Goal: Information Seeking & Learning: Check status

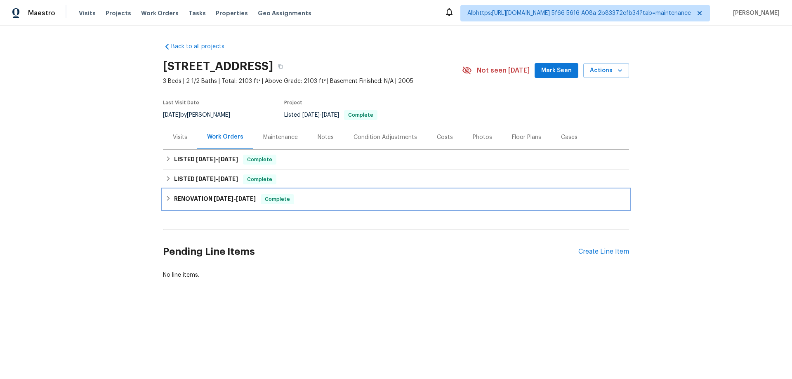
click at [177, 207] on div "RENOVATION 8/11/25 - 8/20/25 Complete" at bounding box center [396, 199] width 466 height 20
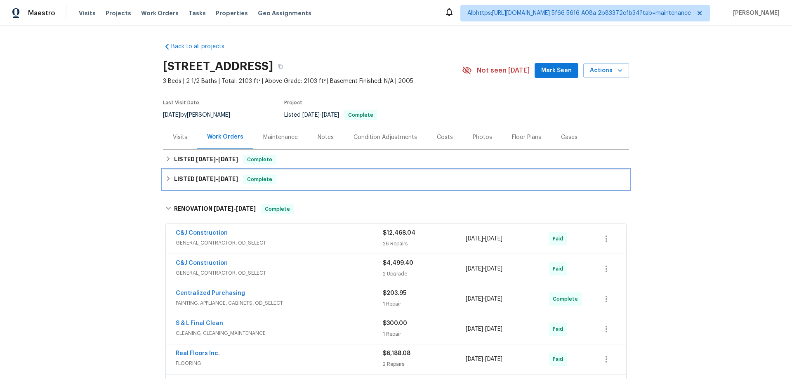
click at [183, 183] on h6 "LISTED 8/26/25 - 8/27/25" at bounding box center [206, 179] width 64 height 10
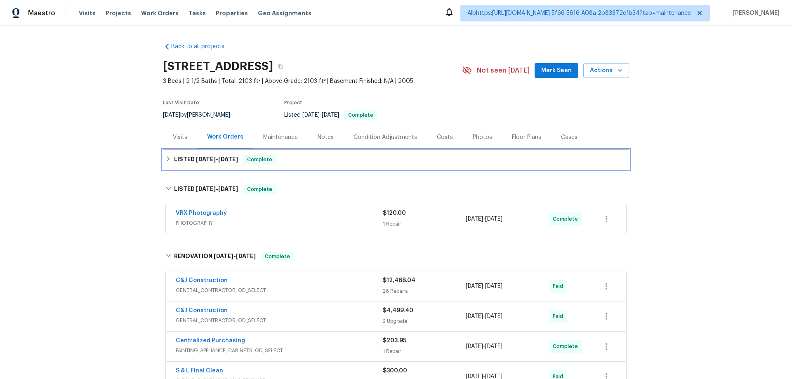
click at [181, 161] on h6 "LISTED 9/10/25 - 9/15/25" at bounding box center [206, 160] width 64 height 10
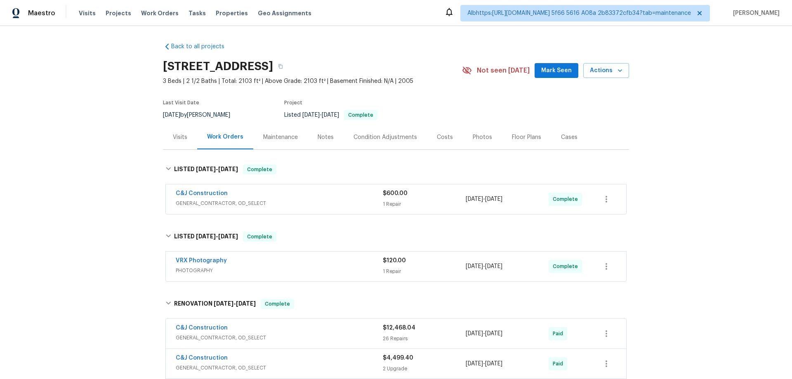
click at [91, 178] on div "Back to all projects 8062 Holland Park St, Chino, CA 91708 3 Beds | 2 1/2 Baths…" at bounding box center [396, 202] width 792 height 353
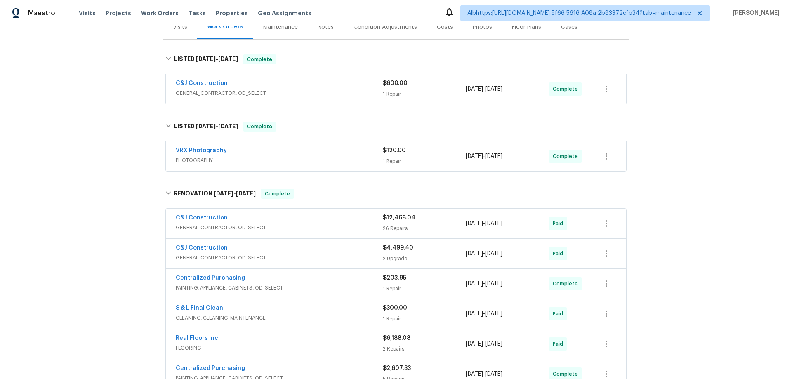
scroll to position [206, 0]
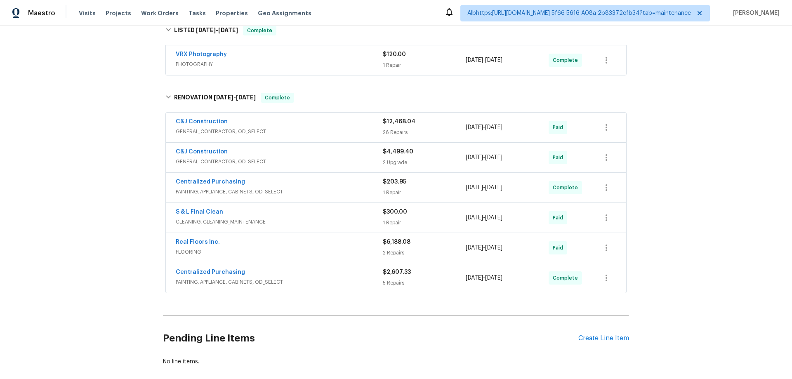
click at [99, 177] on div "Back to all projects 8062 Holland Park St, Chino, CA 91708 3 Beds | 2 1/2 Baths…" at bounding box center [396, 202] width 792 height 353
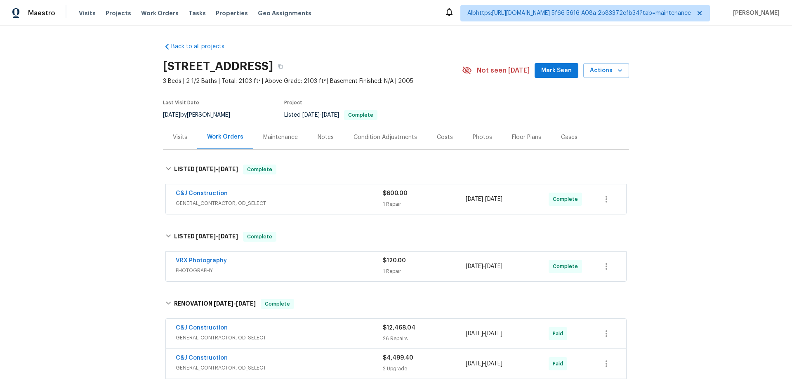
click at [168, 136] on div "Visits" at bounding box center [180, 137] width 34 height 24
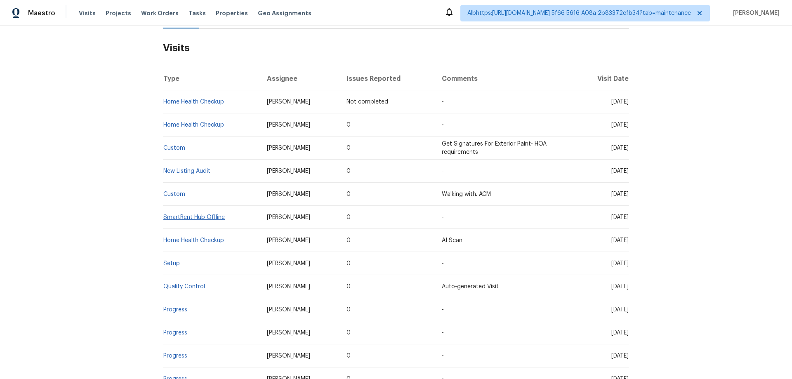
scroll to position [124, 0]
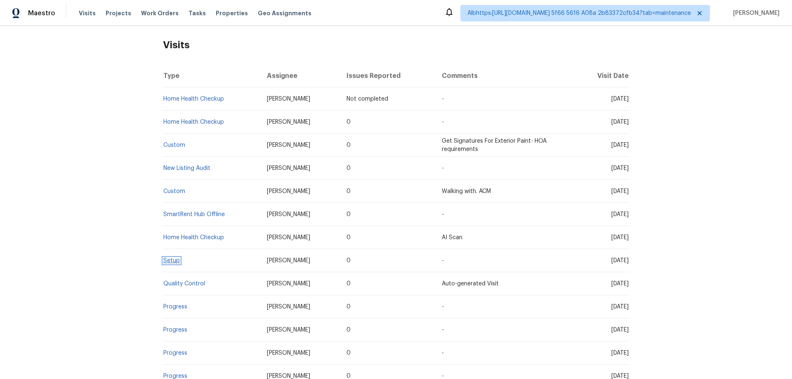
click at [167, 260] on link "Setup" at bounding box center [171, 261] width 16 height 6
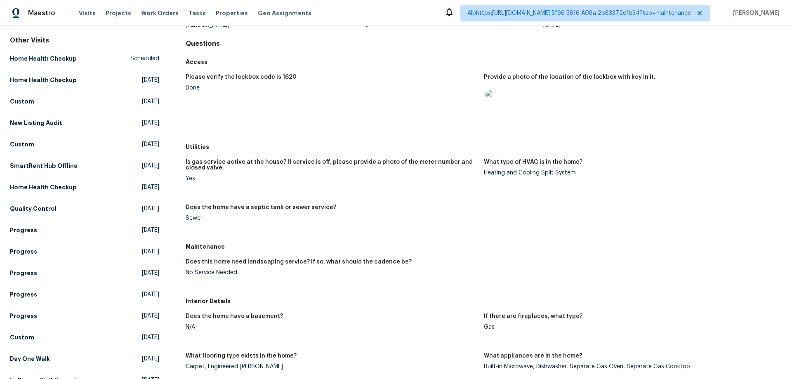
scroll to position [82, 0]
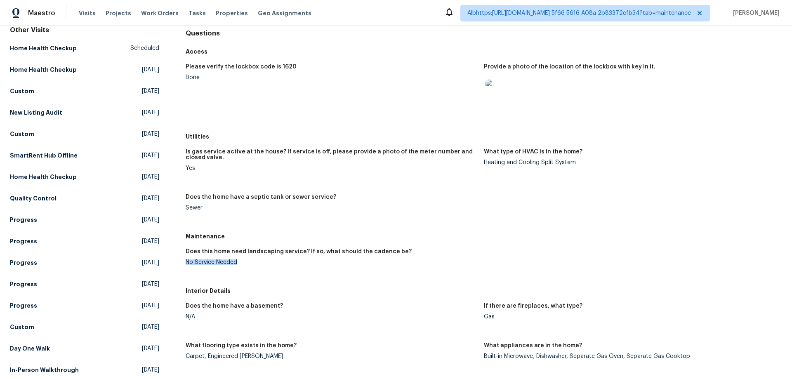
drag, startPoint x: 240, startPoint y: 262, endPoint x: 182, endPoint y: 245, distance: 60.7
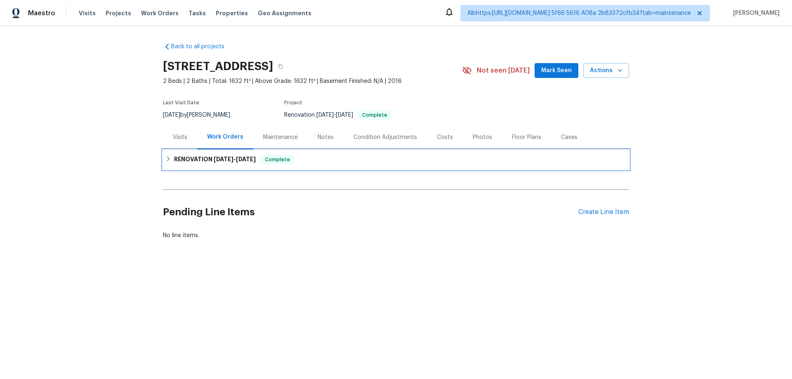
click at [231, 163] on h6 "RENOVATION 9/8/25 - 9/12/25" at bounding box center [215, 160] width 82 height 10
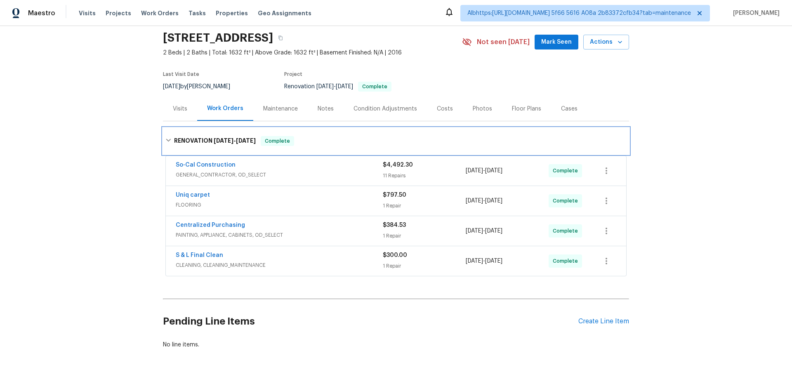
scroll to position [59, 0]
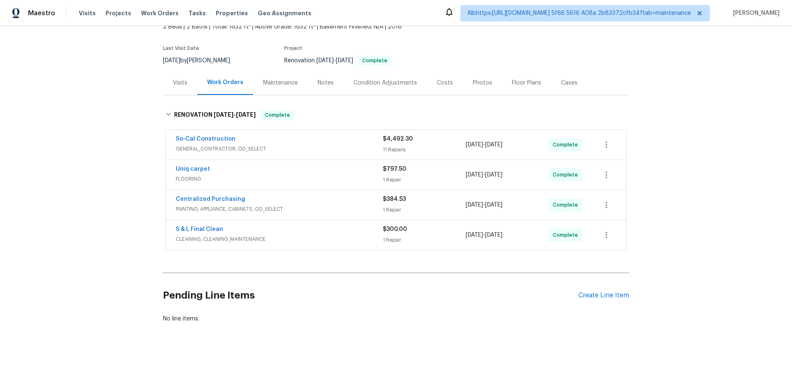
click at [83, 152] on div "Back to all projects 11444 River Run St, Apple Valley, CA 92308 2 Beds | 2 Bath…" at bounding box center [396, 202] width 792 height 353
click at [125, 157] on div "Back to all projects 11444 River Run St, Apple Valley, CA 92308 2 Beds | 2 Bath…" at bounding box center [396, 202] width 792 height 353
click at [108, 176] on div "Back to all projects 11444 River Run St, Apple Valley, CA 92308 2 Beds | 2 Bath…" at bounding box center [396, 202] width 792 height 353
click at [85, 186] on div "Back to all projects 11444 River Run St, Apple Valley, CA 92308 2 Beds | 2 Bath…" at bounding box center [396, 202] width 792 height 353
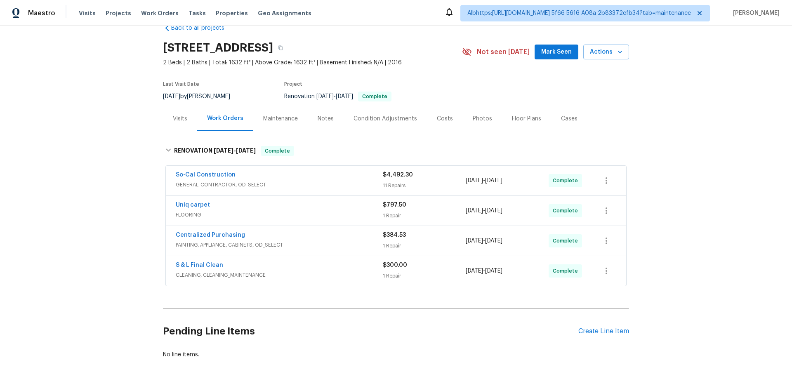
scroll to position [0, 0]
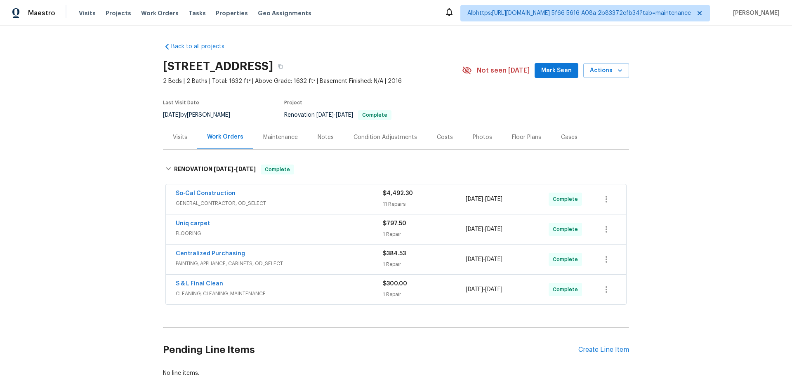
click at [109, 232] on div "Back to all projects 11444 River Run St, Apple Valley, CA 92308 2 Beds | 2 Bath…" at bounding box center [396, 202] width 792 height 353
click at [114, 149] on div "Back to all projects 11444 River Run St, Apple Valley, CA 92308 2 Beds | 2 Bath…" at bounding box center [396, 202] width 792 height 353
click at [173, 138] on div "Visits" at bounding box center [180, 137] width 14 height 8
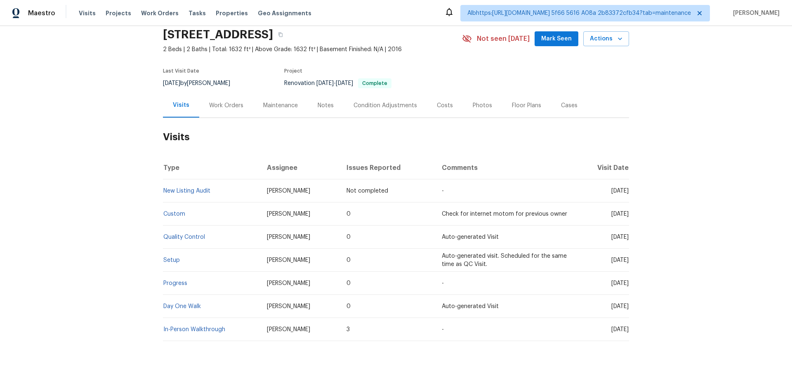
scroll to position [56, 0]
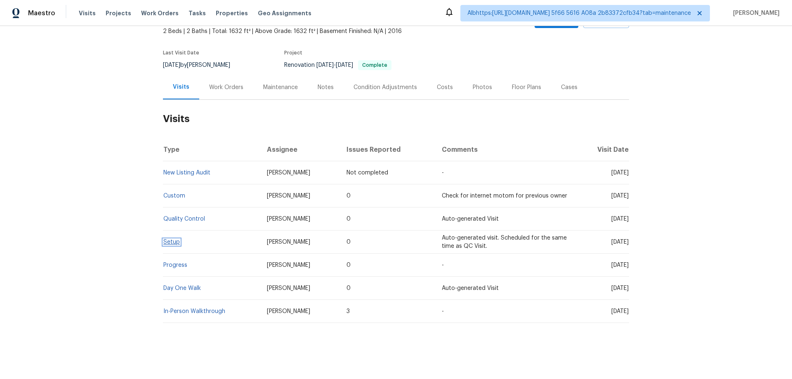
click at [176, 239] on link "Setup" at bounding box center [171, 242] width 16 height 6
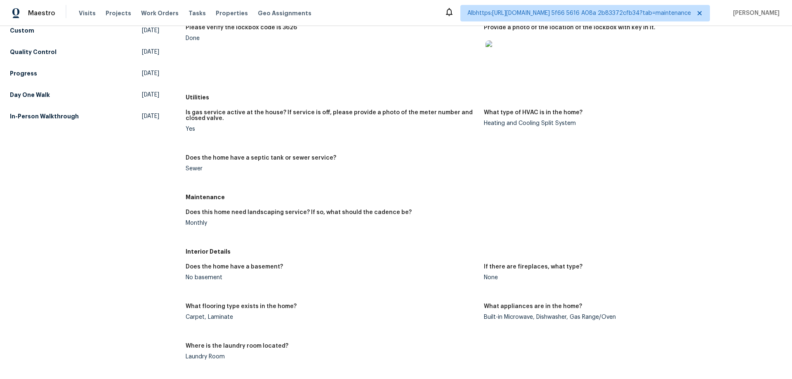
scroll to position [124, 0]
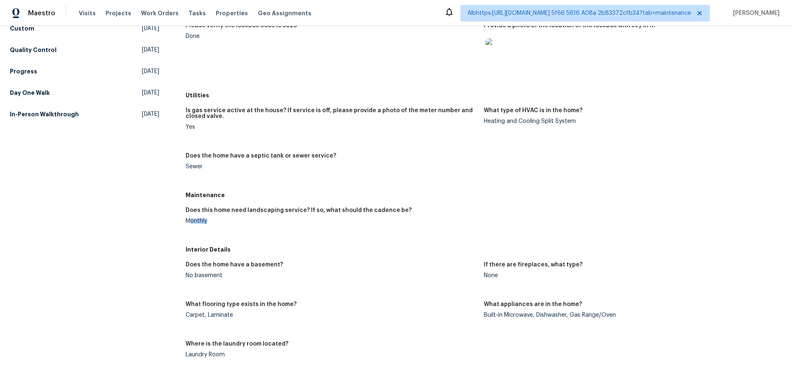
drag, startPoint x: 209, startPoint y: 218, endPoint x: 182, endPoint y: 221, distance: 27.7
drag, startPoint x: 164, startPoint y: 223, endPoint x: 156, endPoint y: 202, distance: 22.2
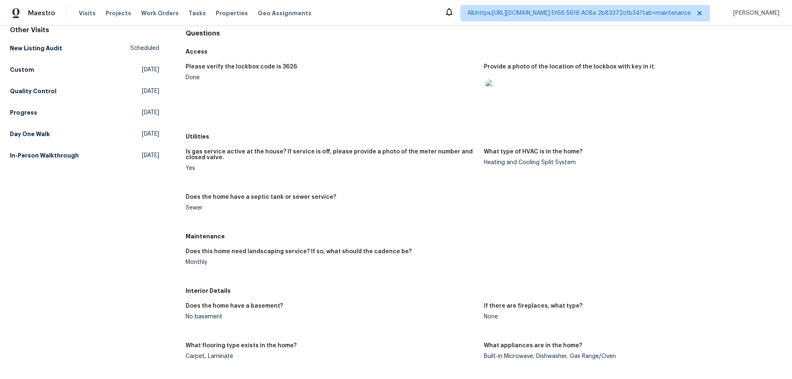
scroll to position [0, 0]
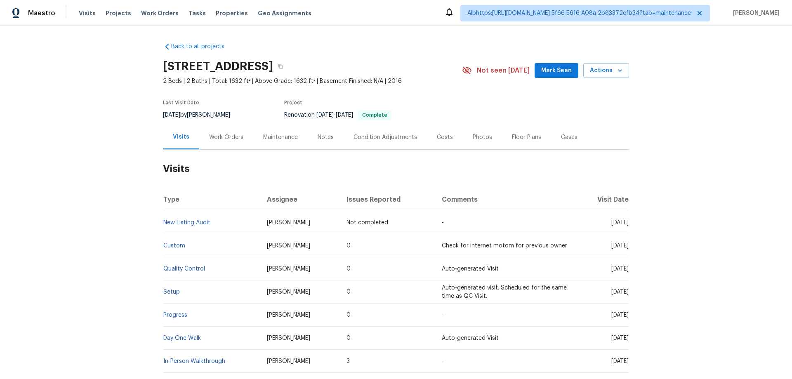
click at [244, 143] on div "Work Orders" at bounding box center [226, 137] width 54 height 24
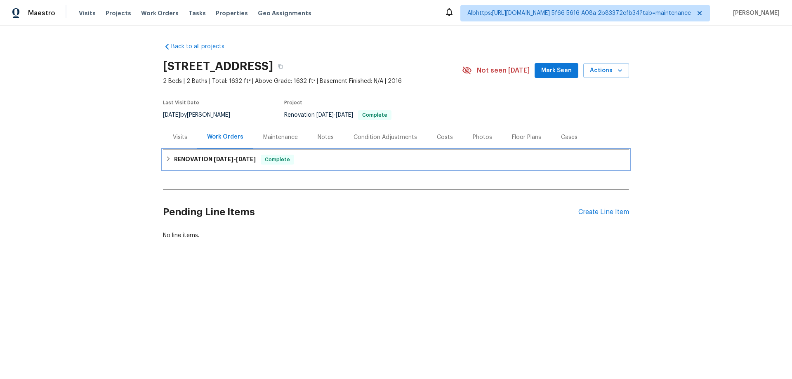
click at [214, 162] on h6 "RENOVATION 9/8/25 - 9/12/25" at bounding box center [215, 160] width 82 height 10
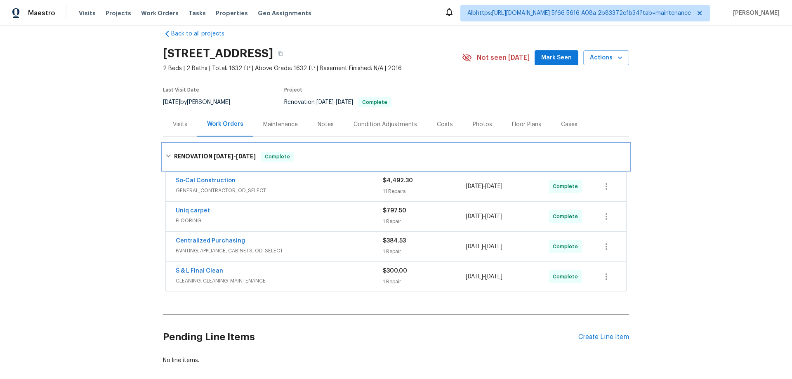
scroll to position [29, 0]
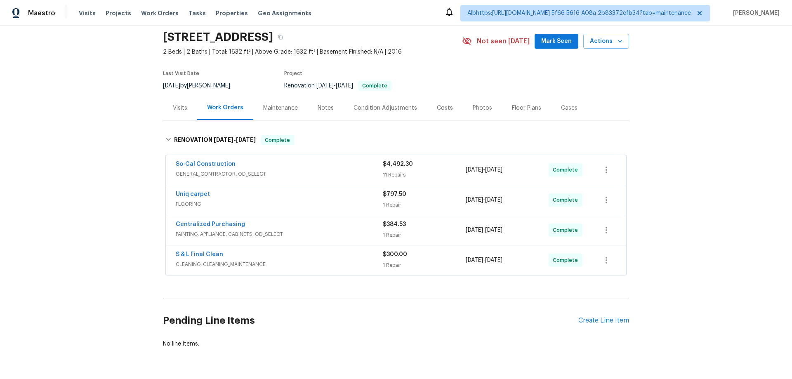
click at [128, 175] on div "Back to all projects 11444 River Run St, Apple Valley, CA 92308 2 Beds | 2 Bath…" at bounding box center [396, 202] width 792 height 353
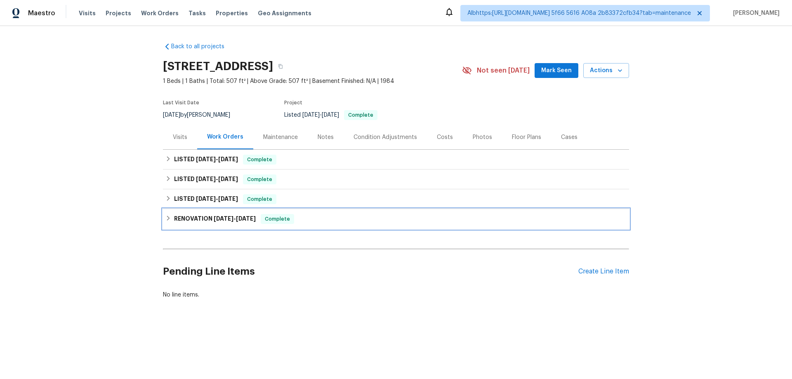
click at [223, 213] on div "RENOVATION [DATE] - [DATE] Complete" at bounding box center [396, 219] width 466 height 20
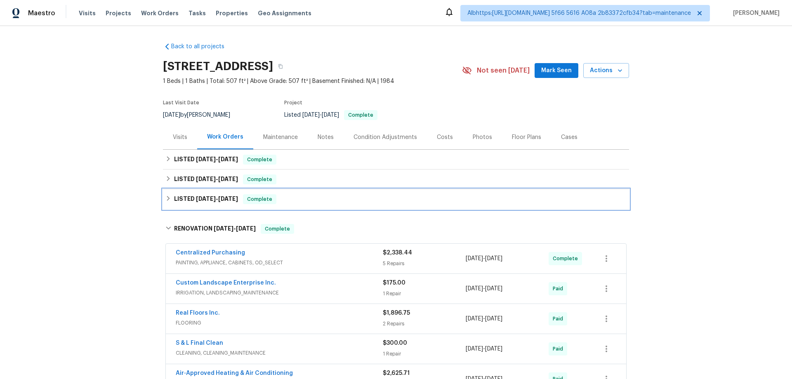
click at [219, 200] on span "8/1/25" at bounding box center [228, 199] width 20 height 6
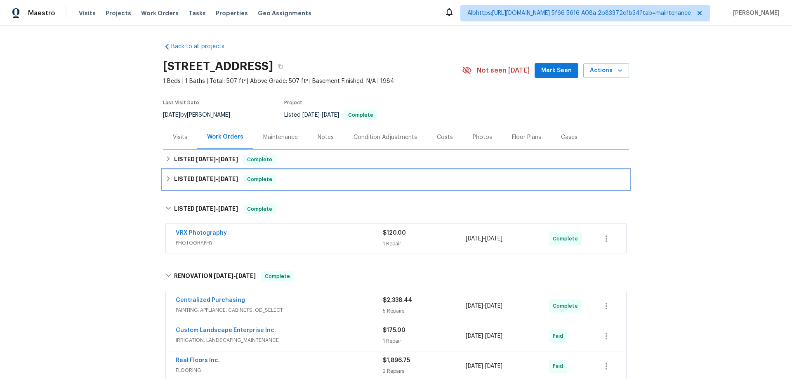
click at [214, 179] on span "9/10/25 - 9/12/25" at bounding box center [217, 179] width 42 height 6
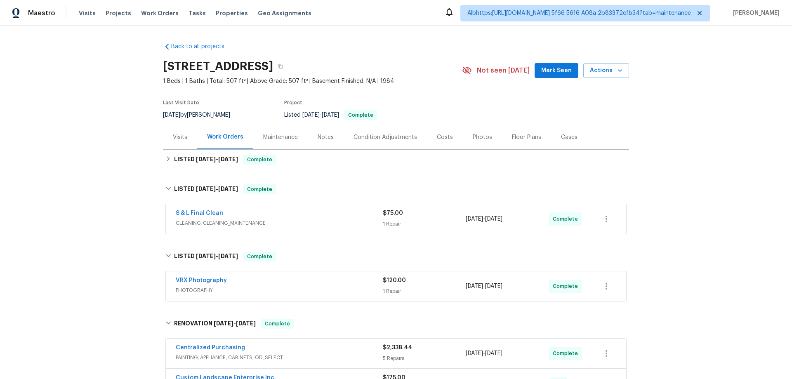
click at [212, 174] on div "Back to all projects 3653 Oak Creek Dr Unit E, Ontario, CA 91761 1 Beds | 1 Bat…" at bounding box center [396, 317] width 466 height 562
click at [213, 164] on div "LISTED 9/15/25 - 9/16/25 Complete" at bounding box center [396, 160] width 466 height 20
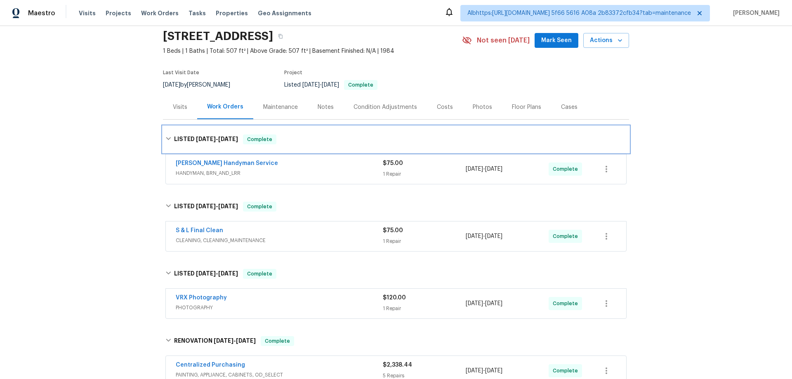
scroll to position [165, 0]
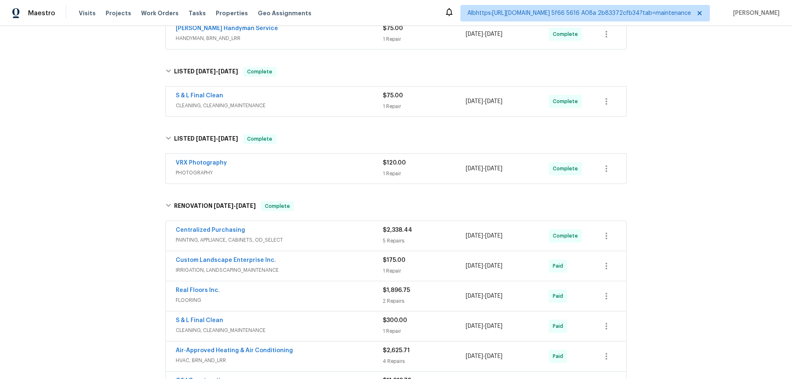
click at [105, 200] on div "Back to all projects 3653 Oak Creek Dr Unit E, Ontario, CA 91761 1 Beds | 1 Bat…" at bounding box center [396, 202] width 792 height 353
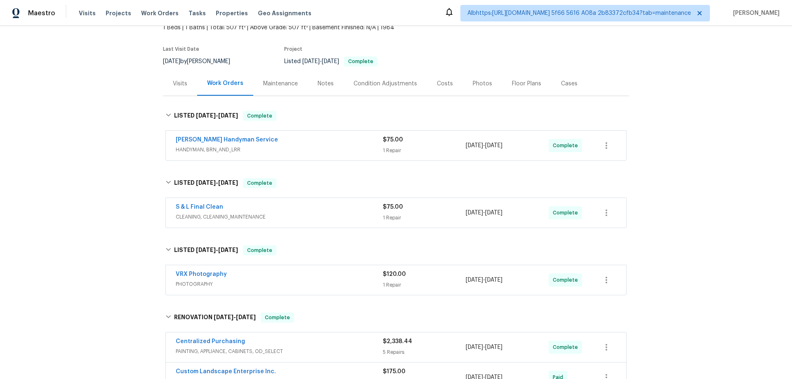
scroll to position [0, 0]
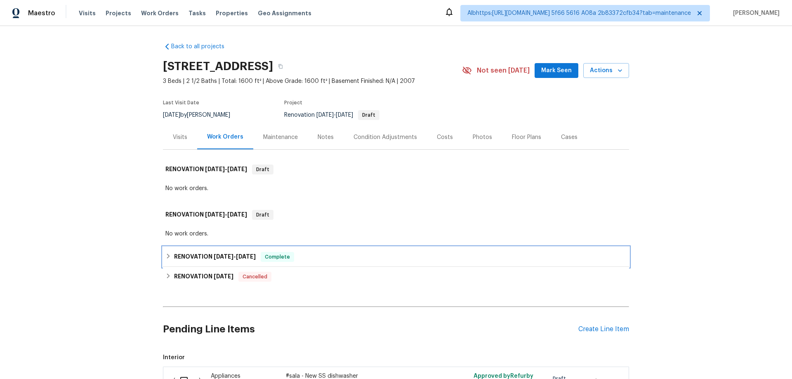
drag, startPoint x: 193, startPoint y: 256, endPoint x: 118, endPoint y: 223, distance: 81.6
click at [192, 256] on h6 "RENOVATION [DATE] - [DATE]" at bounding box center [215, 257] width 82 height 10
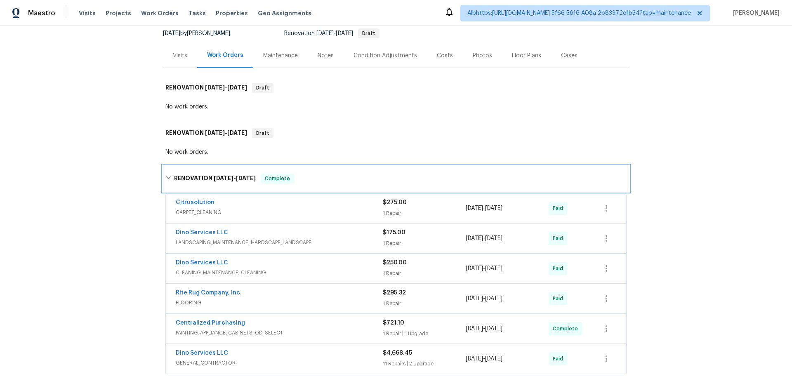
scroll to position [247, 0]
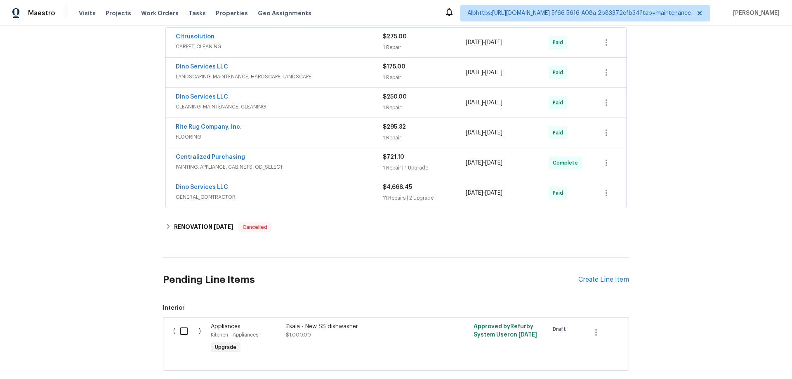
click at [99, 190] on div "Back to all projects [STREET_ADDRESS] 3 Beds | 2 1/2 Baths | Total: 1600 ft² | …" at bounding box center [396, 202] width 792 height 353
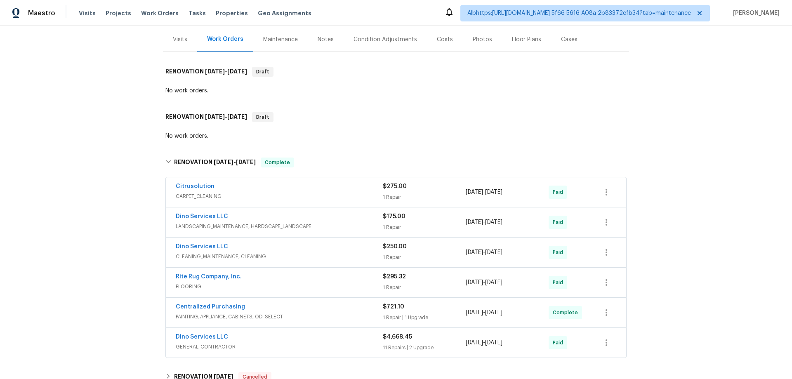
scroll to position [13, 0]
